Goal: Task Accomplishment & Management: Manage account settings

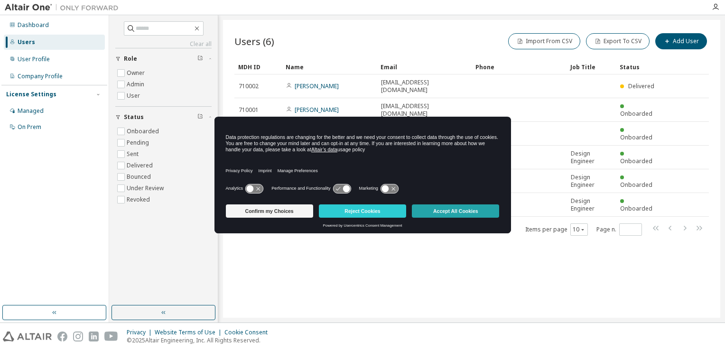
click at [425, 211] on button "Accept All Cookies" at bounding box center [455, 210] width 87 height 13
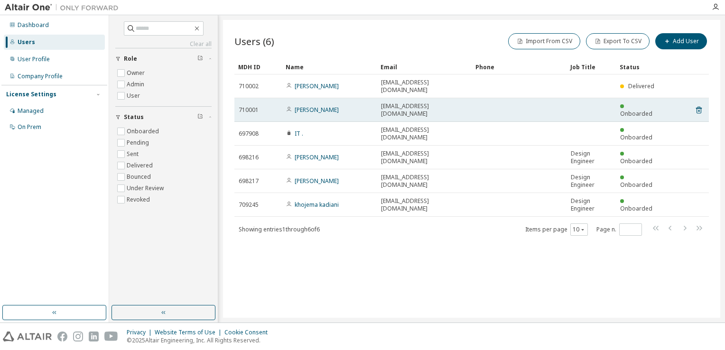
click at [385, 98] on td "[EMAIL_ADDRESS][DOMAIN_NAME]" at bounding box center [424, 110] width 95 height 24
click at [364, 106] on div "[PERSON_NAME]" at bounding box center [329, 110] width 86 height 8
click at [325, 106] on link "[PERSON_NAME]" at bounding box center [316, 110] width 44 height 8
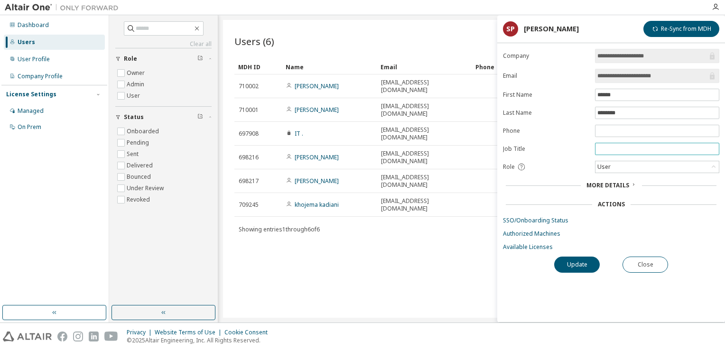
click at [609, 152] on span at bounding box center [657, 149] width 124 height 12
click at [599, 148] on input "text" at bounding box center [656, 149] width 119 height 8
type input "**********"
click at [588, 257] on button "Update" at bounding box center [577, 265] width 46 height 16
click at [635, 268] on button "Close" at bounding box center [645, 265] width 46 height 16
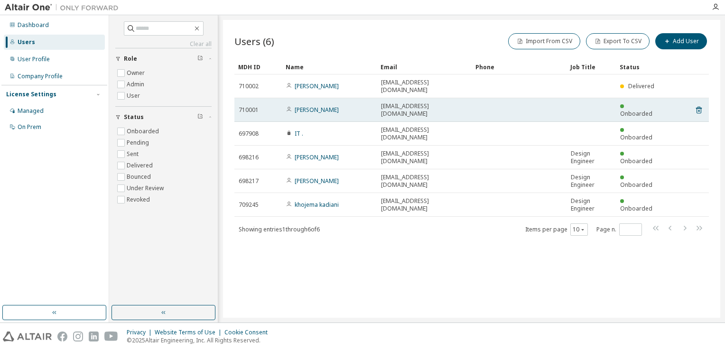
click at [480, 98] on td at bounding box center [518, 110] width 95 height 24
click at [324, 102] on td "[PERSON_NAME]" at bounding box center [329, 110] width 95 height 24
click at [319, 106] on link "[PERSON_NAME]" at bounding box center [316, 110] width 44 height 8
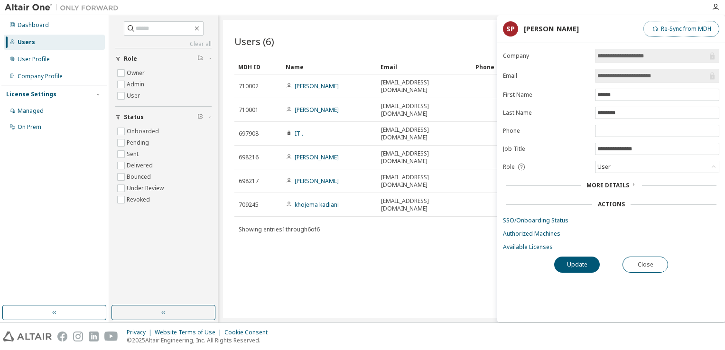
click at [672, 28] on button "Re-Sync from MDH" at bounding box center [681, 29] width 76 height 16
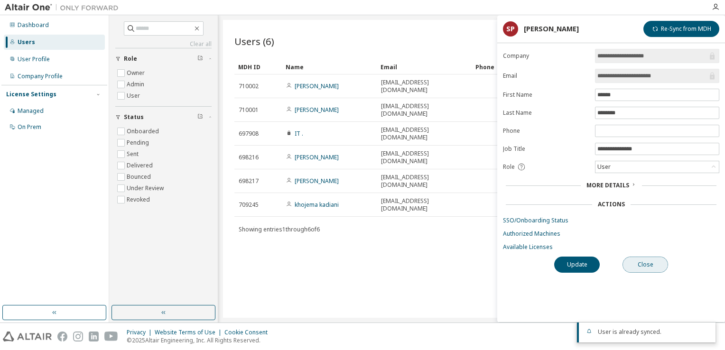
click at [646, 268] on button "Close" at bounding box center [645, 265] width 46 height 16
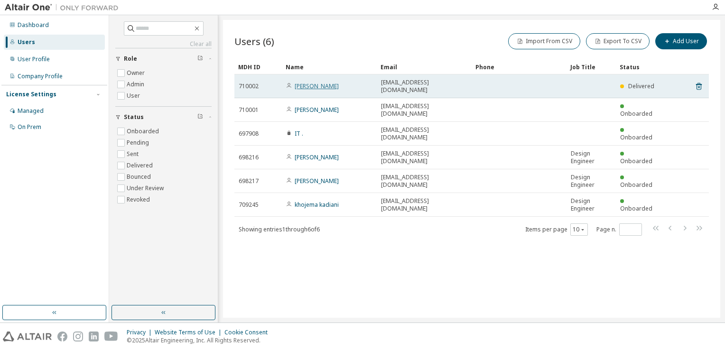
click at [318, 84] on link "[PERSON_NAME]" at bounding box center [316, 86] width 44 height 8
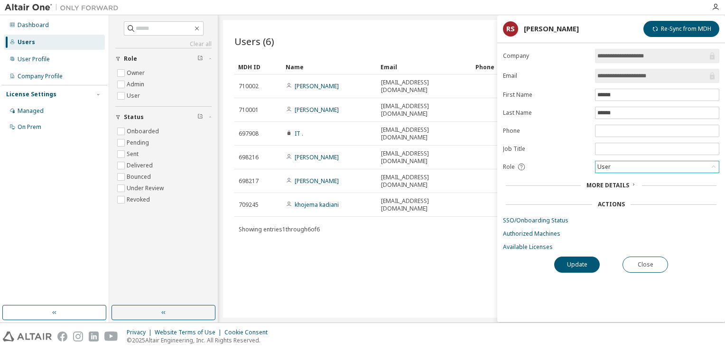
click at [625, 171] on div "User" at bounding box center [656, 166] width 123 height 11
click at [560, 182] on div "More Details" at bounding box center [611, 186] width 211 height 8
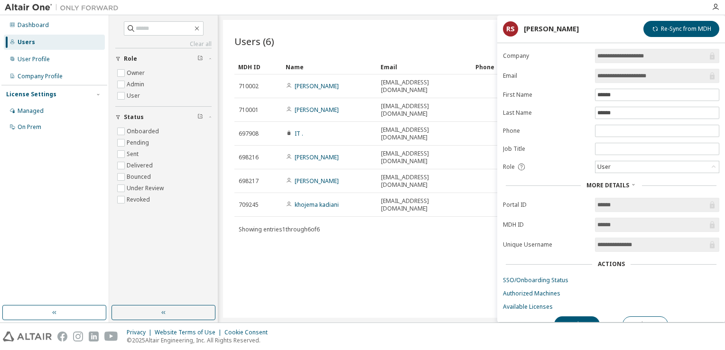
scroll to position [12, 0]
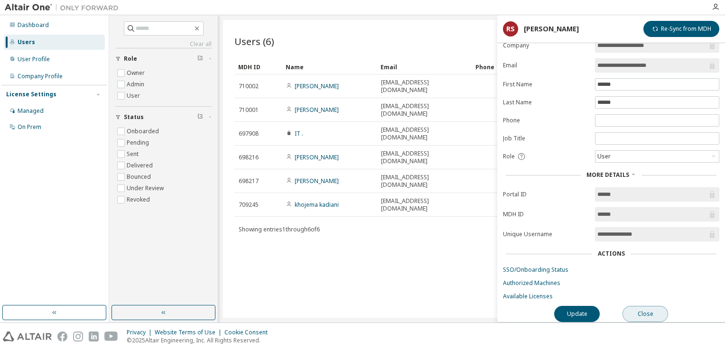
click at [639, 312] on button "Close" at bounding box center [645, 314] width 46 height 16
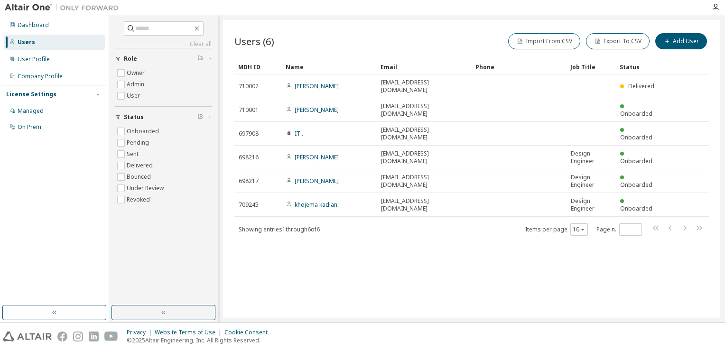
click at [550, 283] on div "Users (6) Import From CSV Export To CSV Add User Clear Load Save Save As Field …" at bounding box center [471, 169] width 497 height 298
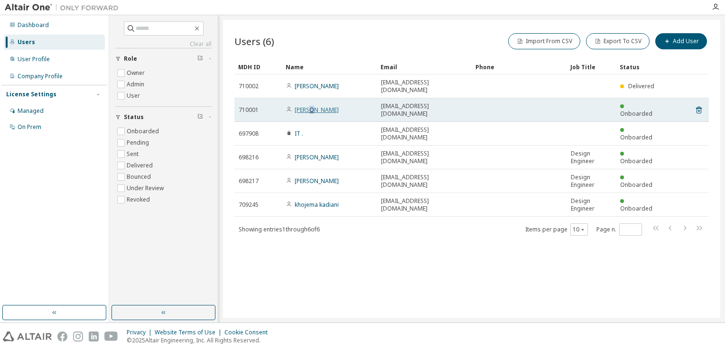
drag, startPoint x: 317, startPoint y: 101, endPoint x: 310, endPoint y: 101, distance: 6.7
click at [310, 106] on link "[PERSON_NAME]" at bounding box center [316, 110] width 44 height 8
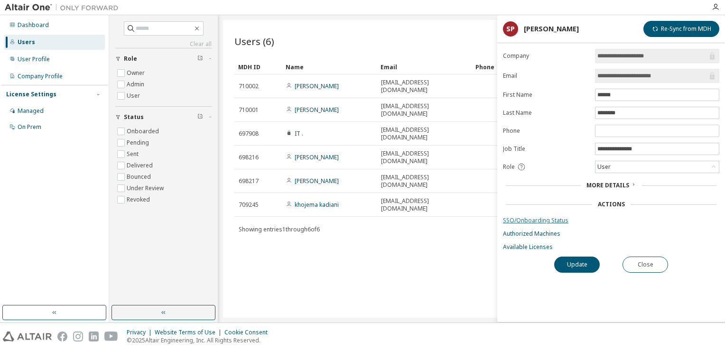
click at [553, 220] on link "SSO/Onboarding Status" at bounding box center [611, 221] width 216 height 8
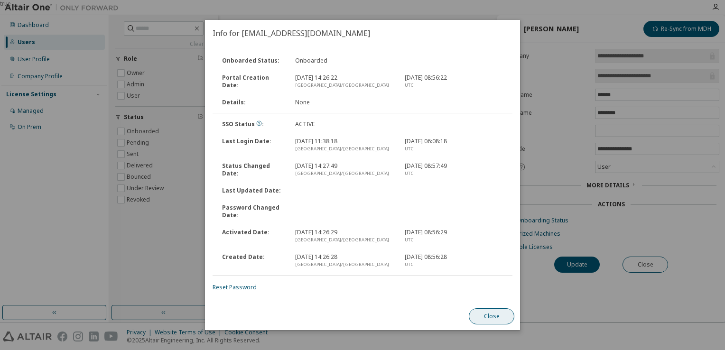
click at [480, 319] on button "Close" at bounding box center [492, 316] width 46 height 16
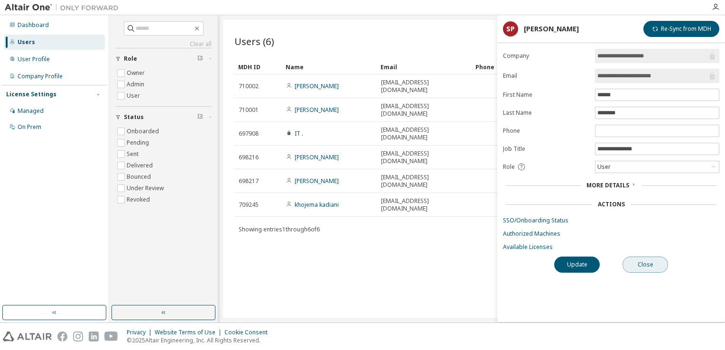
click at [649, 267] on button "Close" at bounding box center [645, 265] width 46 height 16
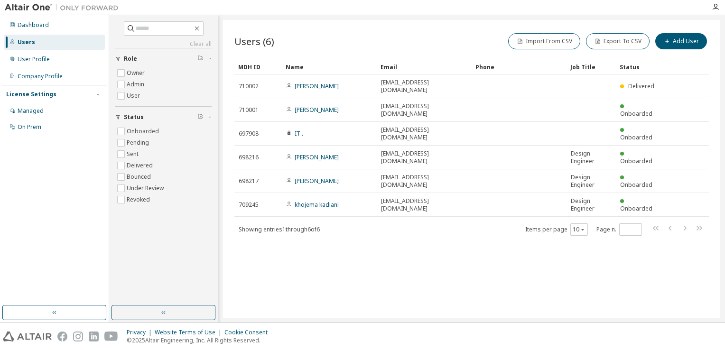
click at [482, 280] on div "Users (6) Import From CSV Export To CSV Add User Clear Load Save Save As Field …" at bounding box center [471, 169] width 497 height 298
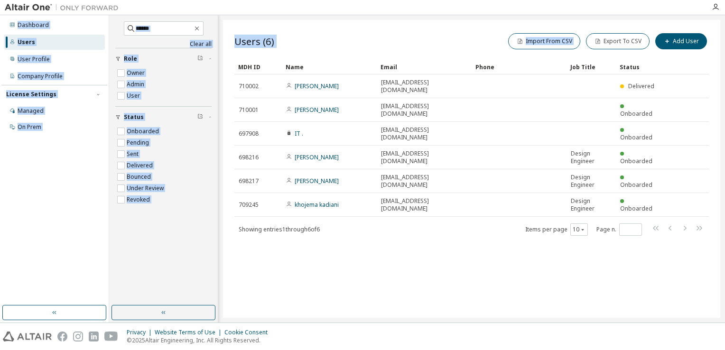
drag, startPoint x: 621, startPoint y: 19, endPoint x: 726, endPoint y: -35, distance: 117.9
click at [724, 0] on html "Dashboard Users User Profile Company Profile License Settings Managed On Prem C…" at bounding box center [362, 175] width 725 height 350
